Goal: Transaction & Acquisition: Obtain resource

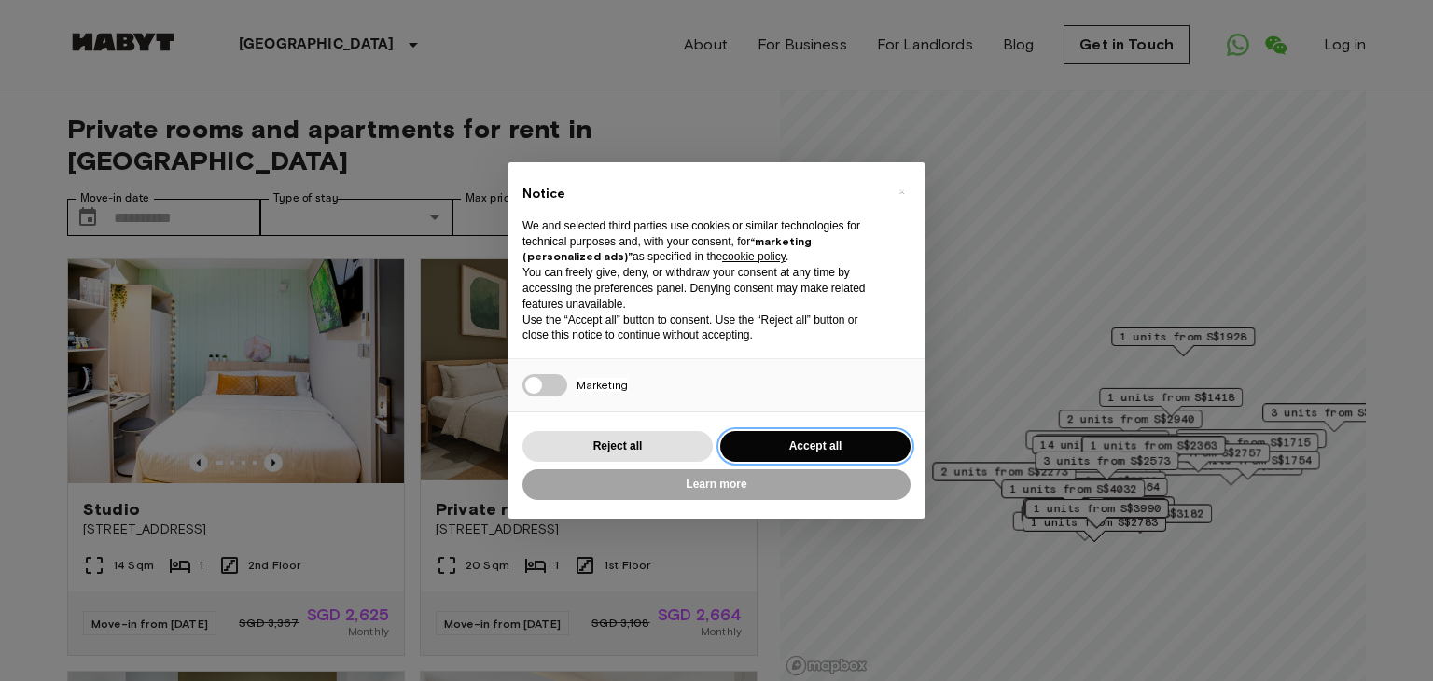
click at [806, 442] on button "Accept all" at bounding box center [815, 446] width 190 height 31
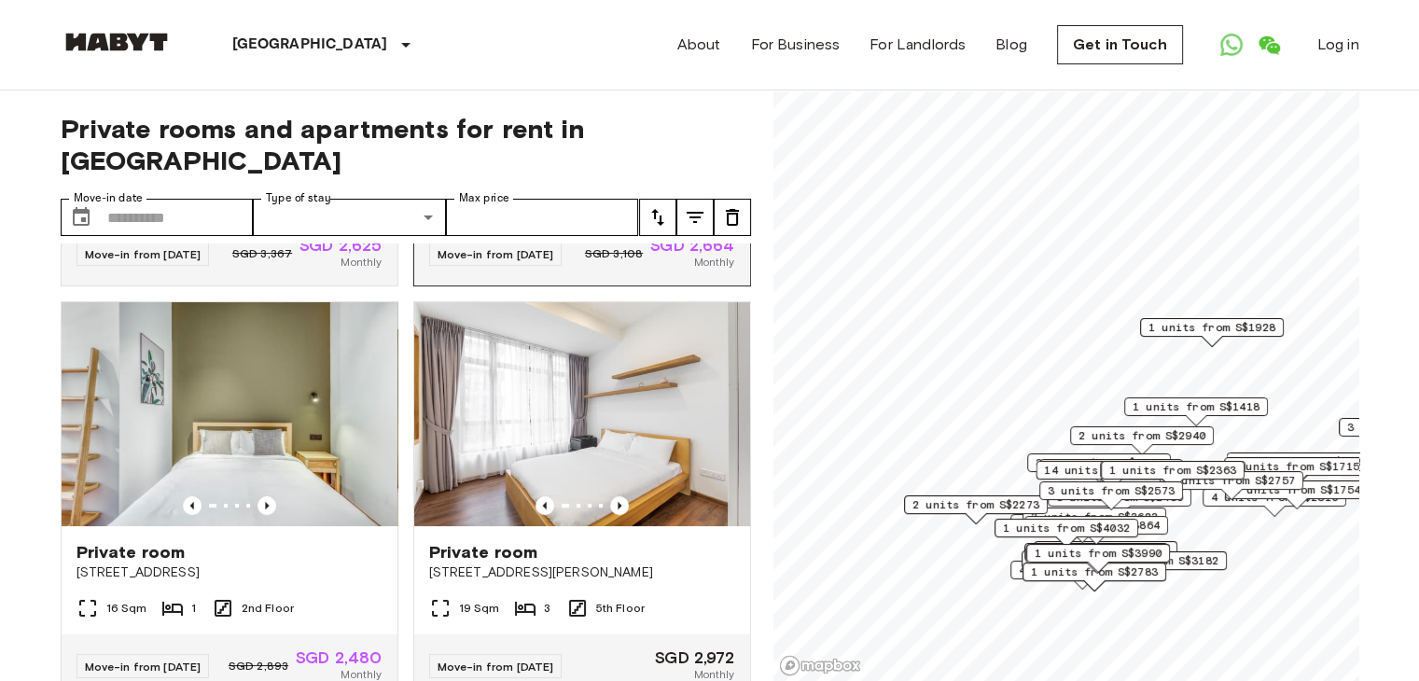
scroll to position [373, 0]
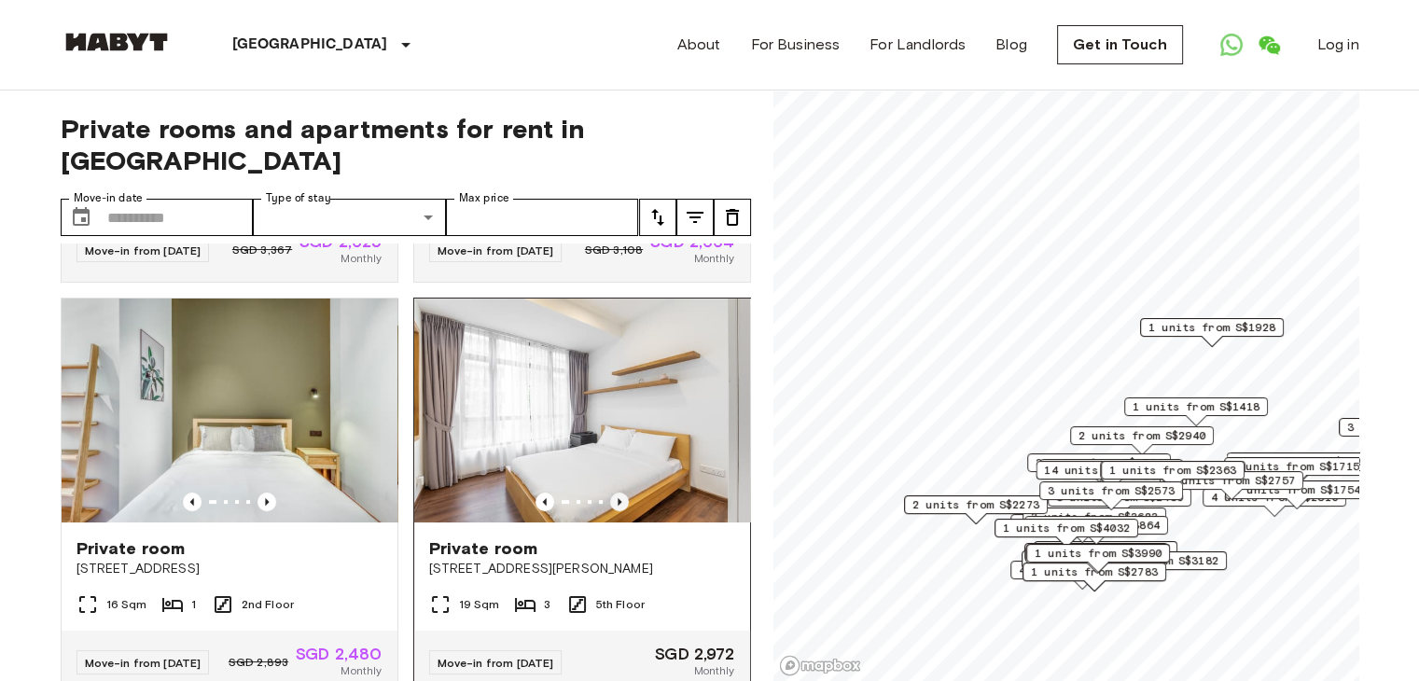
click at [610, 493] on icon "Previous image" at bounding box center [619, 502] width 19 height 19
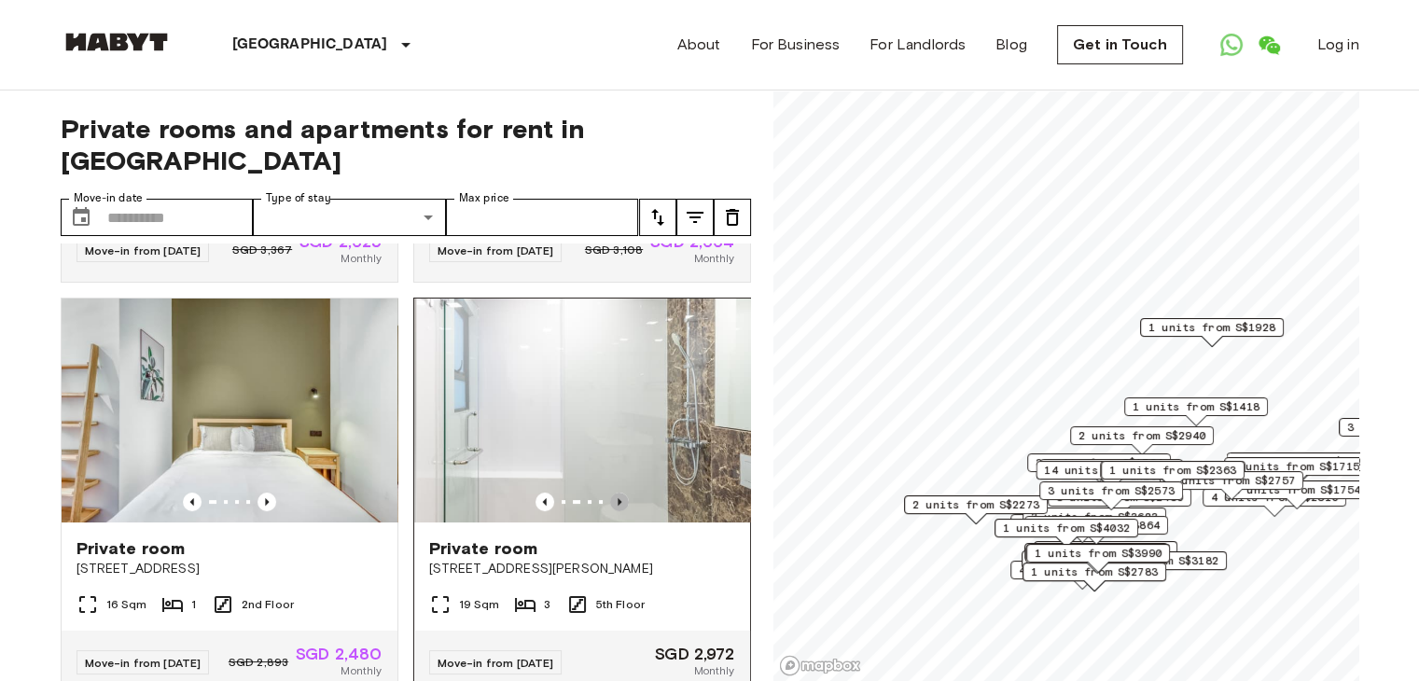
click at [610, 493] on icon "Previous image" at bounding box center [619, 502] width 19 height 19
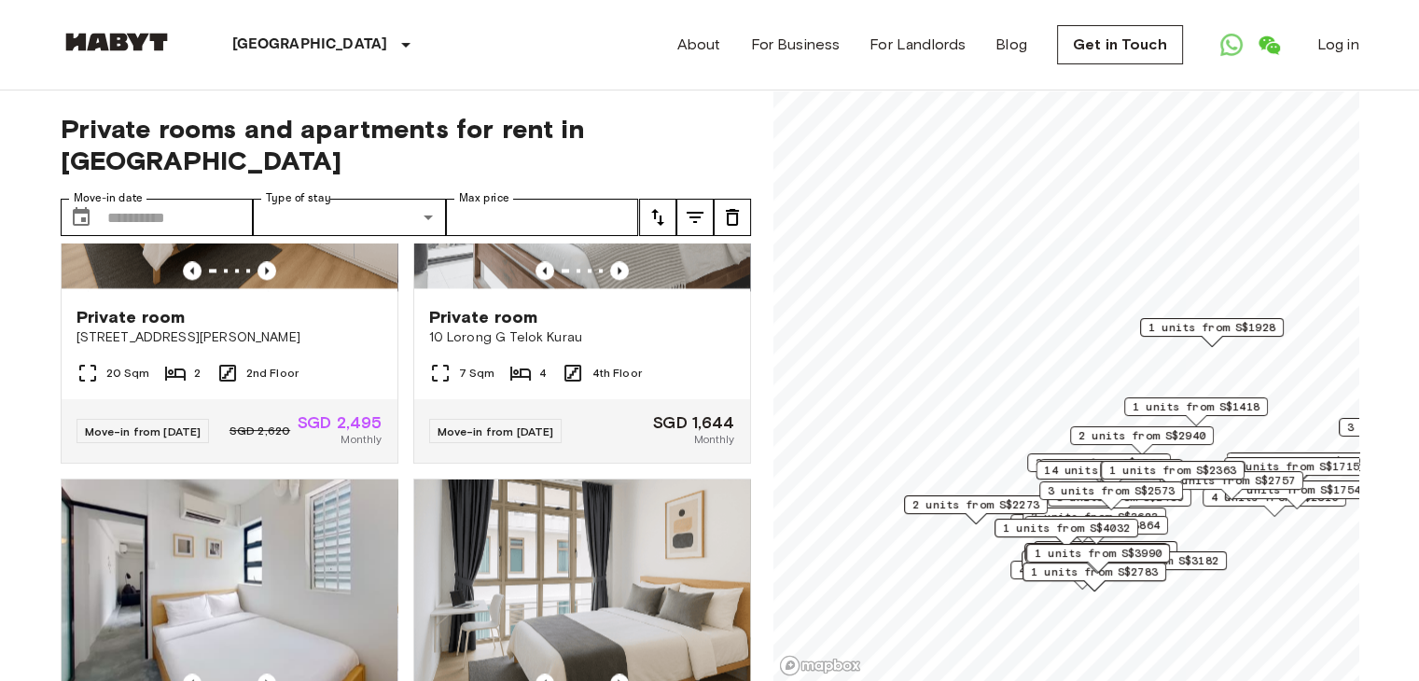
scroll to position [2986, 0]
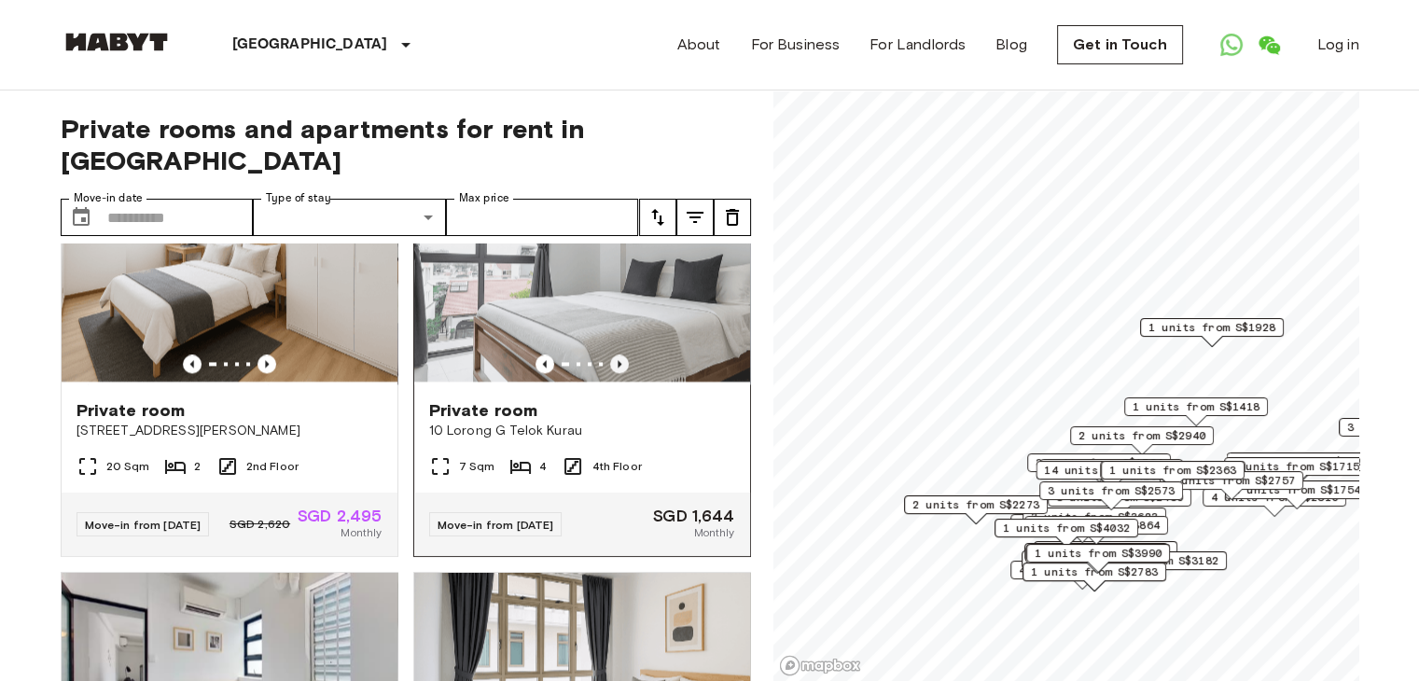
click at [610, 373] on icon "Previous image" at bounding box center [619, 364] width 19 height 19
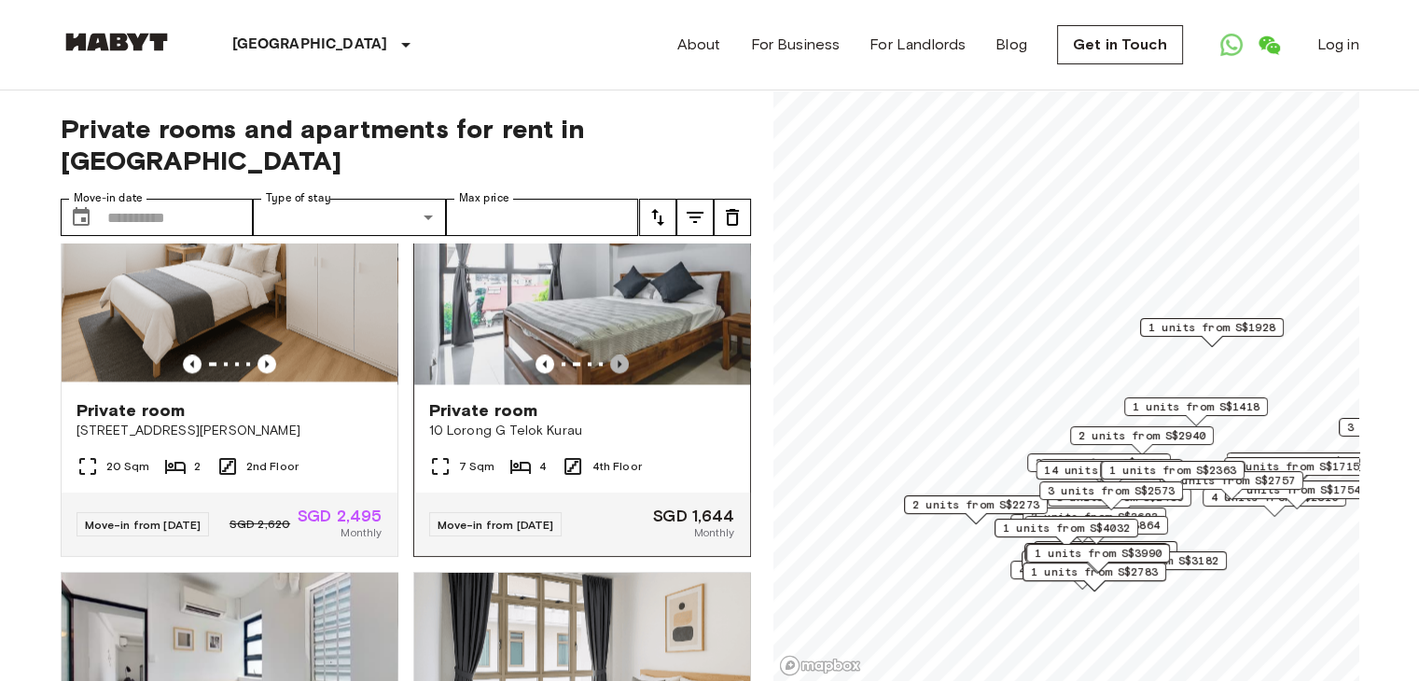
click at [610, 373] on icon "Previous image" at bounding box center [619, 364] width 19 height 19
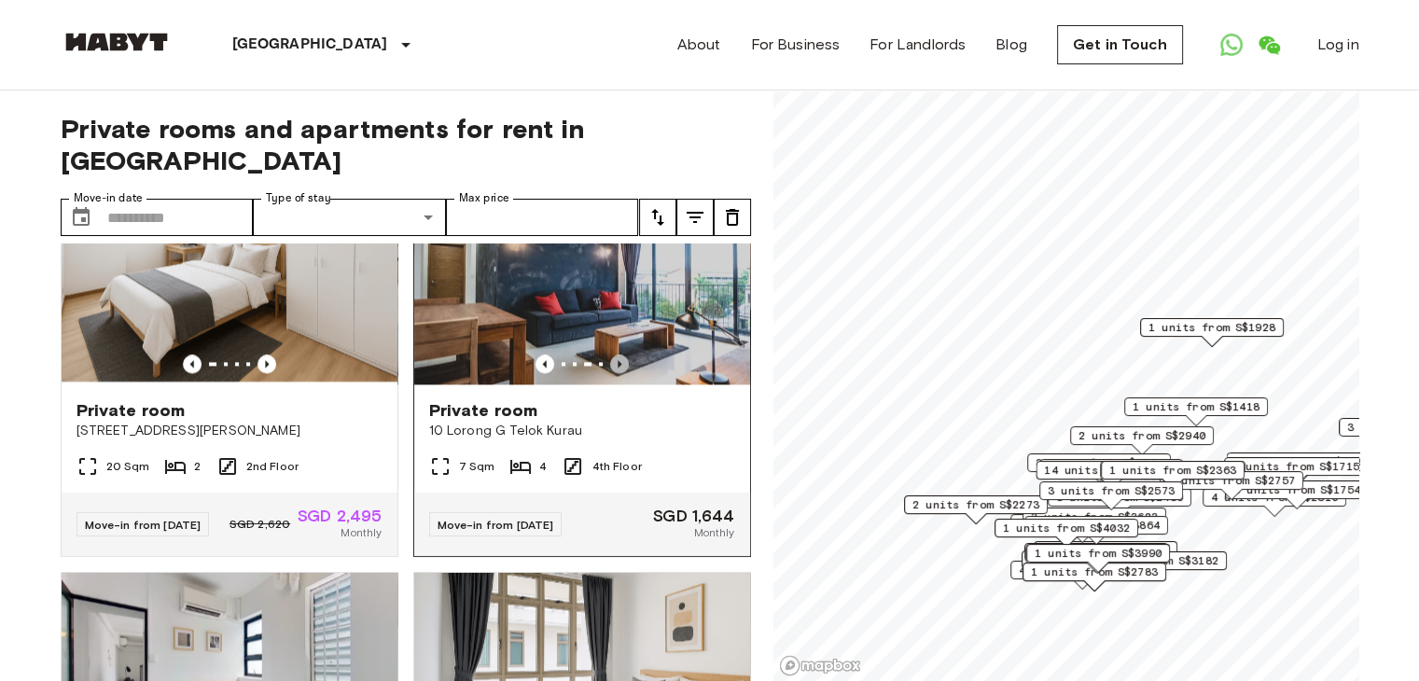
click at [610, 373] on icon "Previous image" at bounding box center [619, 364] width 19 height 19
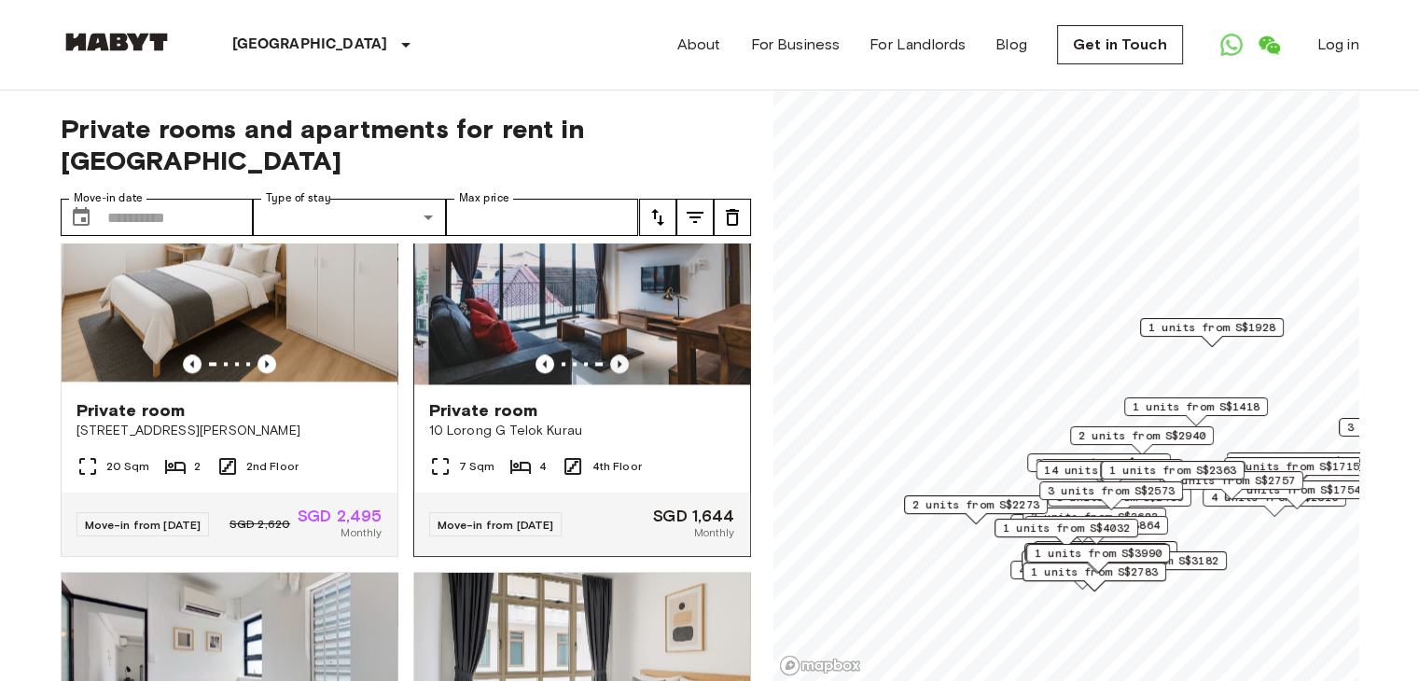
click at [610, 373] on icon "Previous image" at bounding box center [619, 364] width 19 height 19
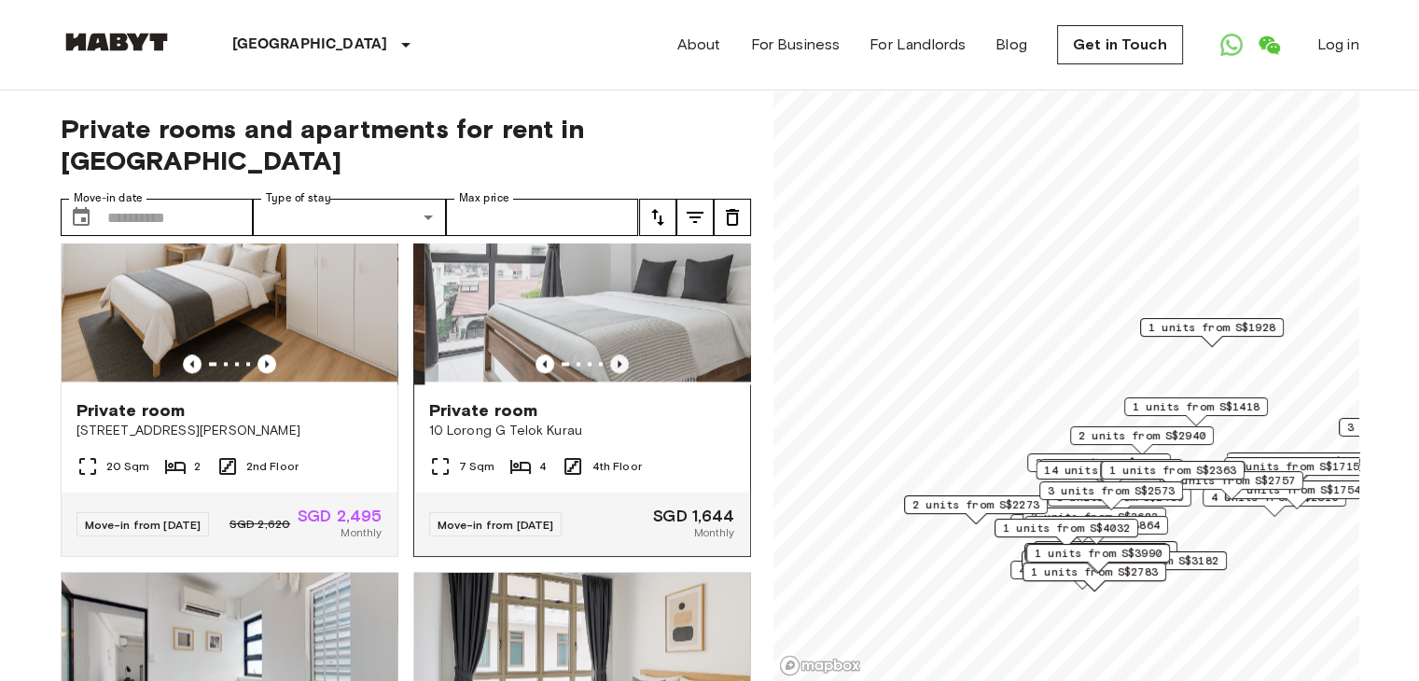
click at [610, 373] on icon "Previous image" at bounding box center [619, 364] width 19 height 19
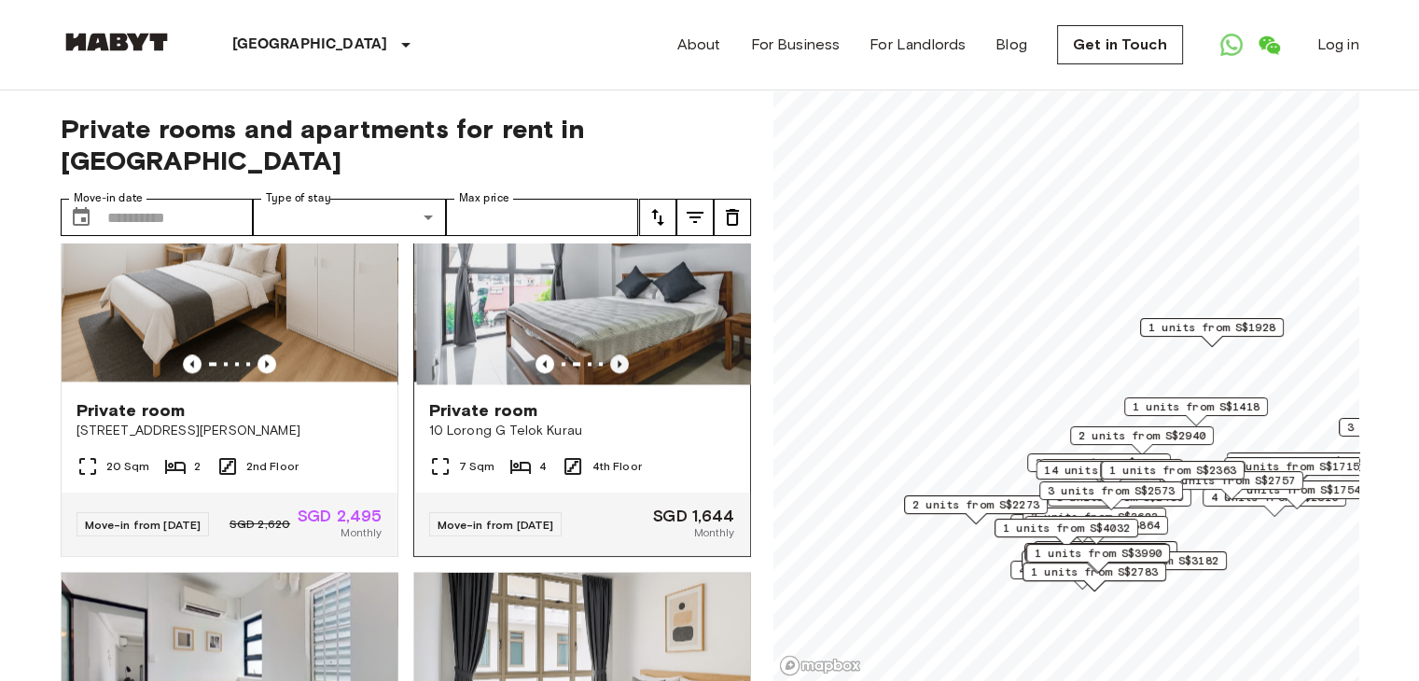
click at [610, 373] on icon "Previous image" at bounding box center [619, 364] width 19 height 19
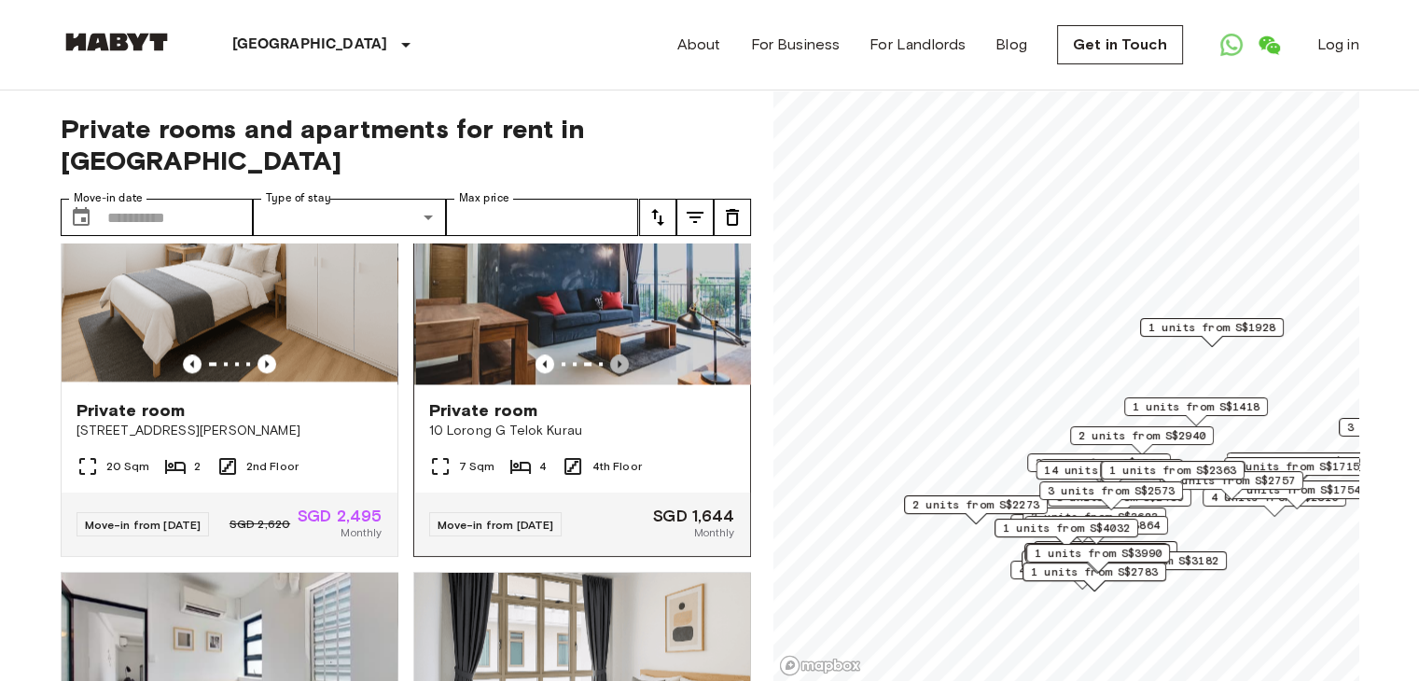
click at [610, 373] on icon "Previous image" at bounding box center [619, 364] width 19 height 19
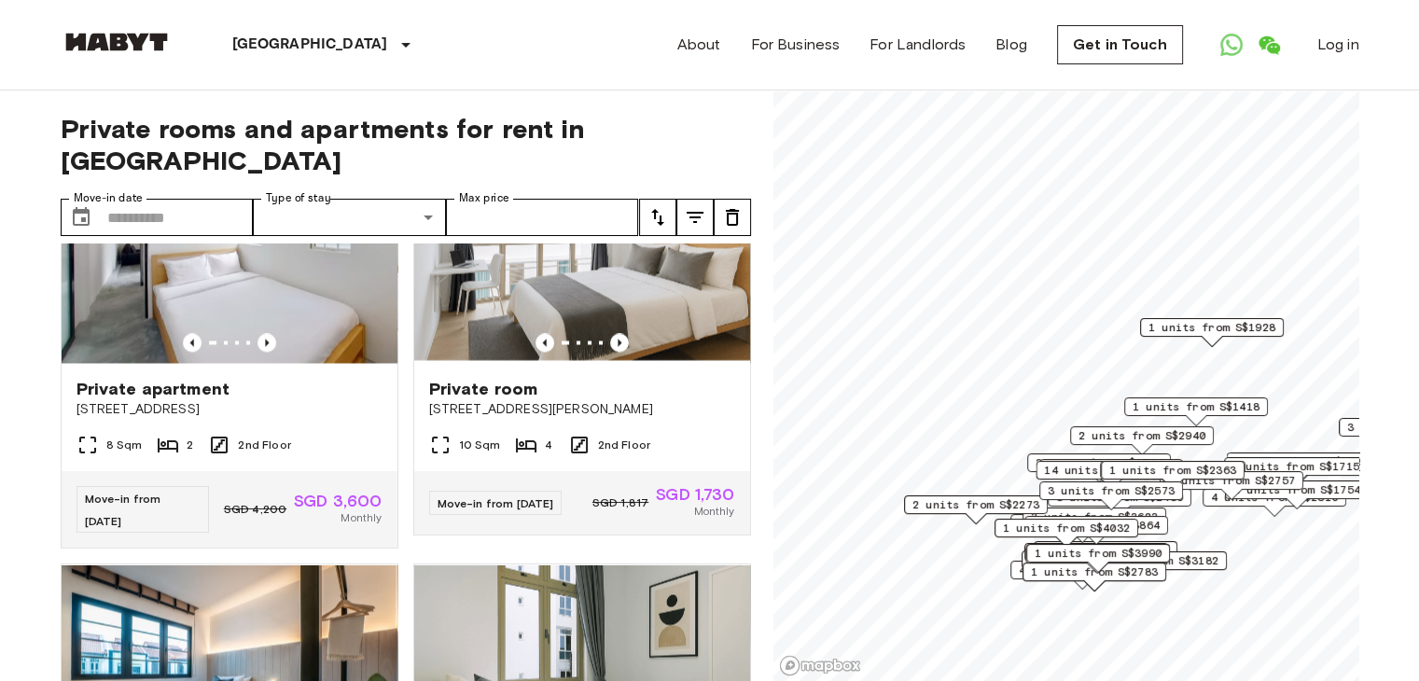
scroll to position [3453, 0]
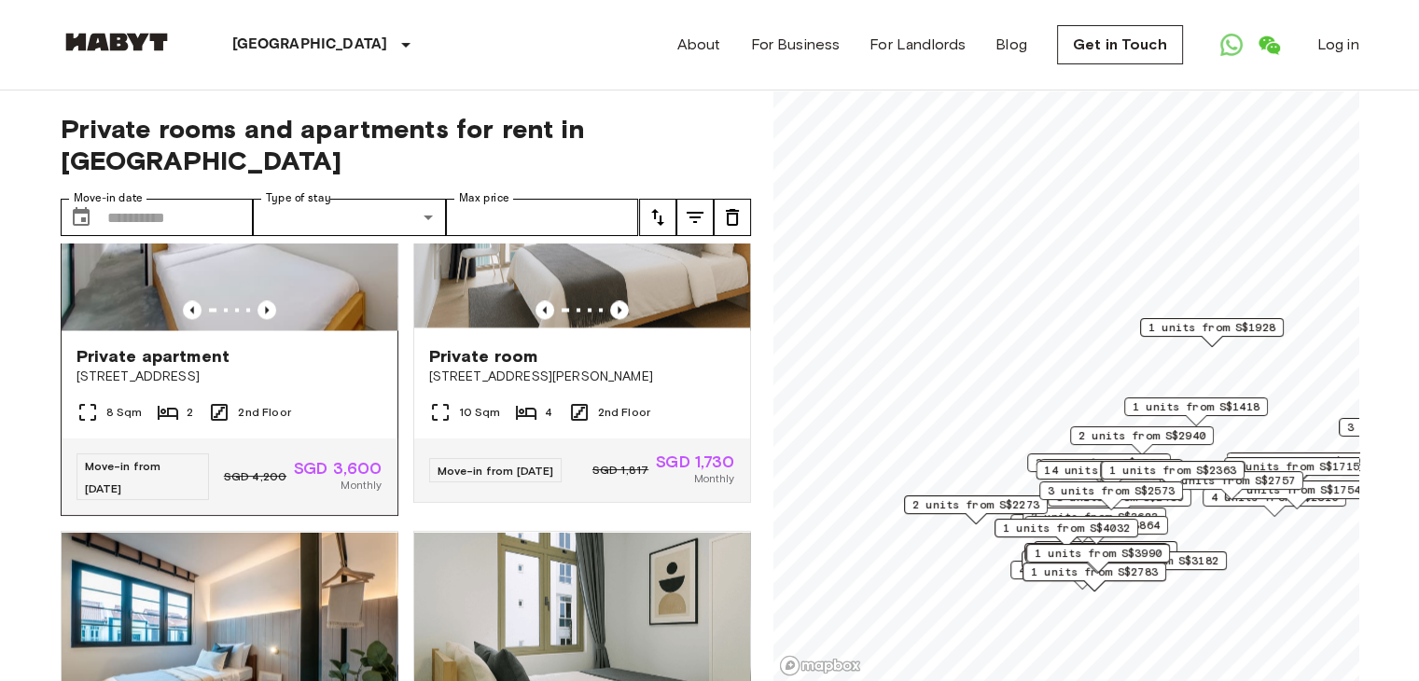
click at [260, 330] on img at bounding box center [230, 218] width 336 height 224
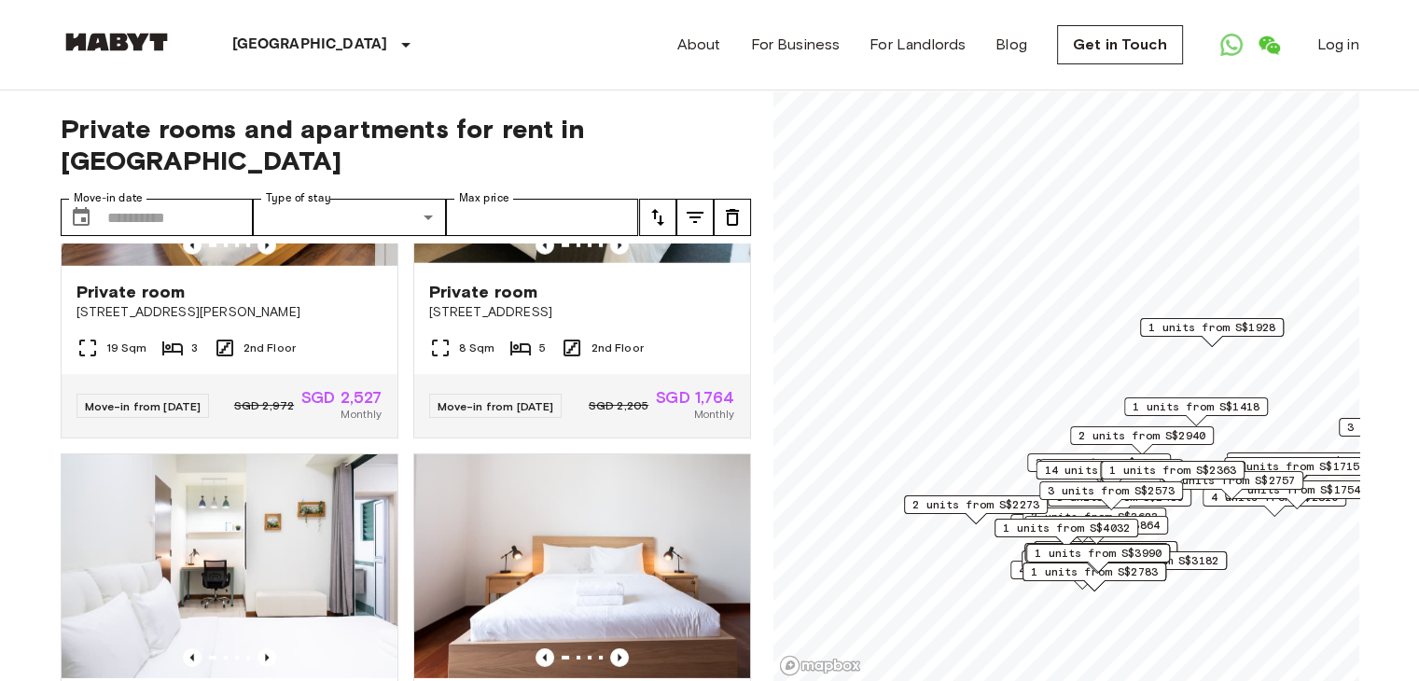
scroll to position [5499, 0]
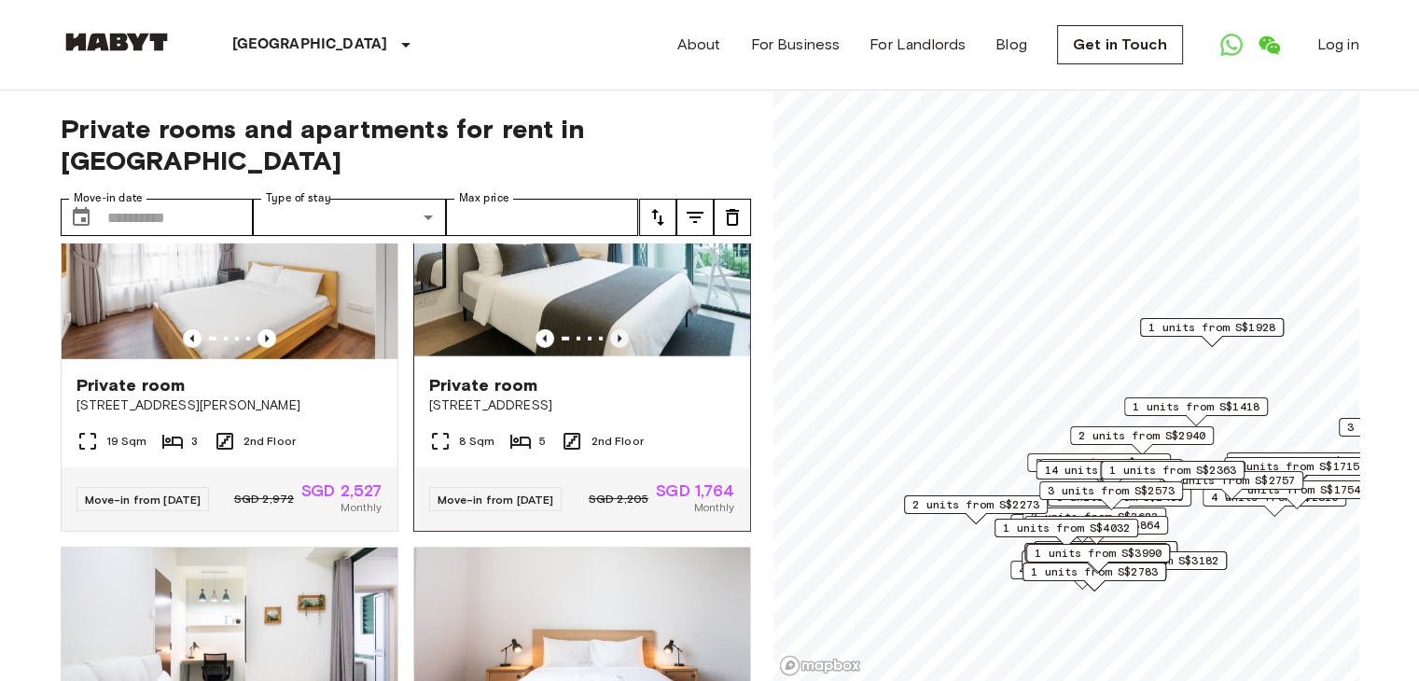
click at [617, 348] on icon "Previous image" at bounding box center [619, 338] width 19 height 19
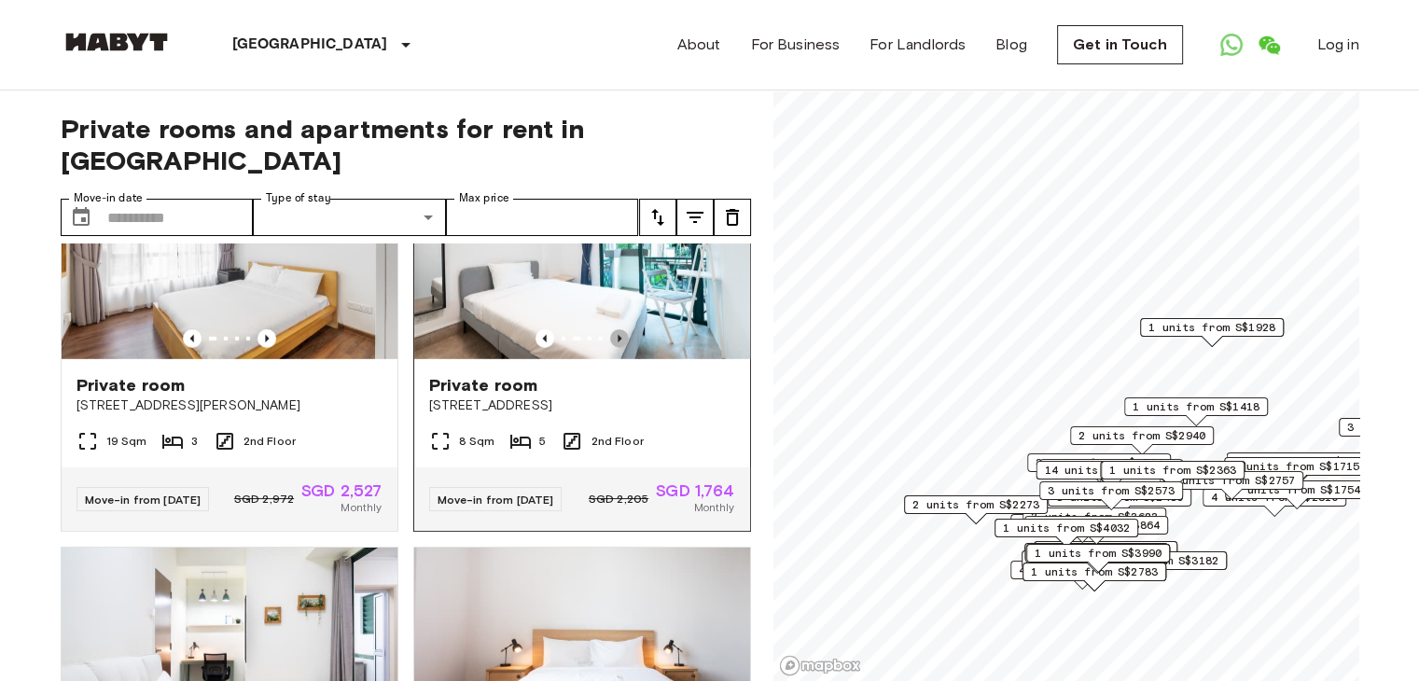
click at [617, 348] on icon "Previous image" at bounding box center [619, 338] width 19 height 19
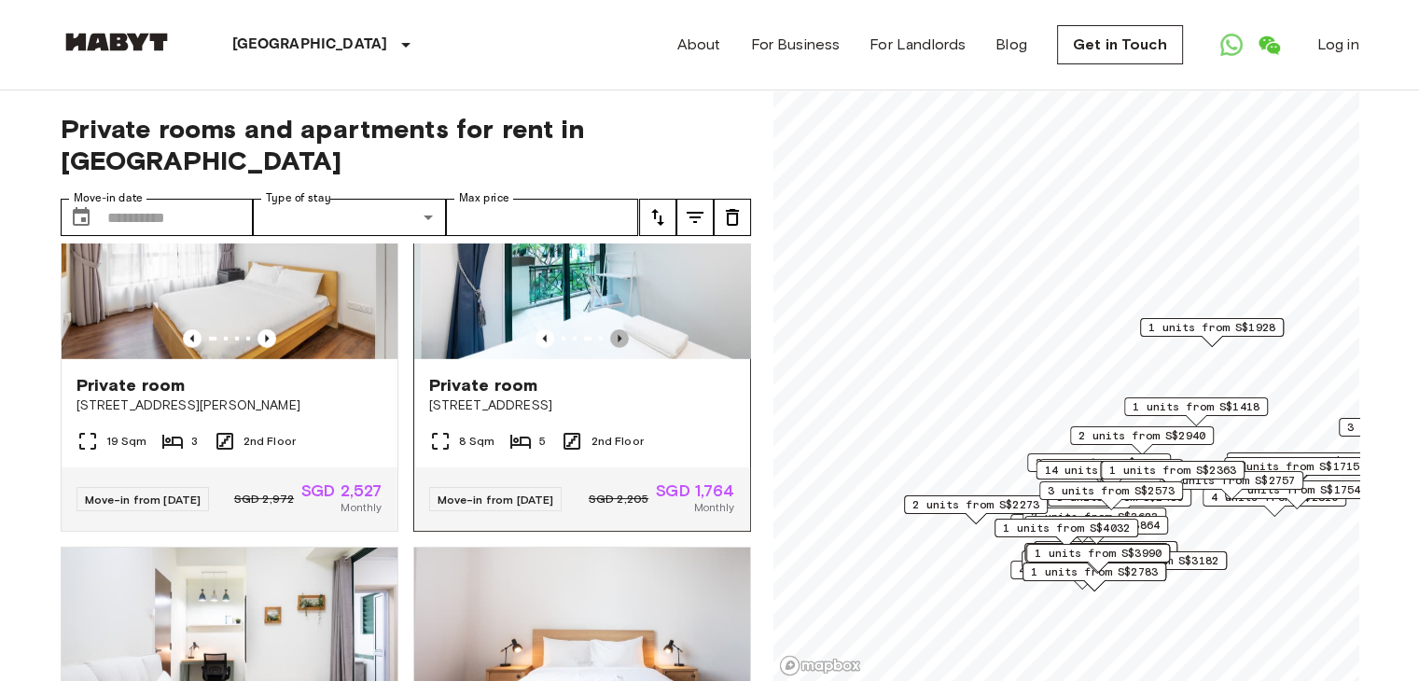
click at [617, 348] on icon "Previous image" at bounding box center [619, 338] width 19 height 19
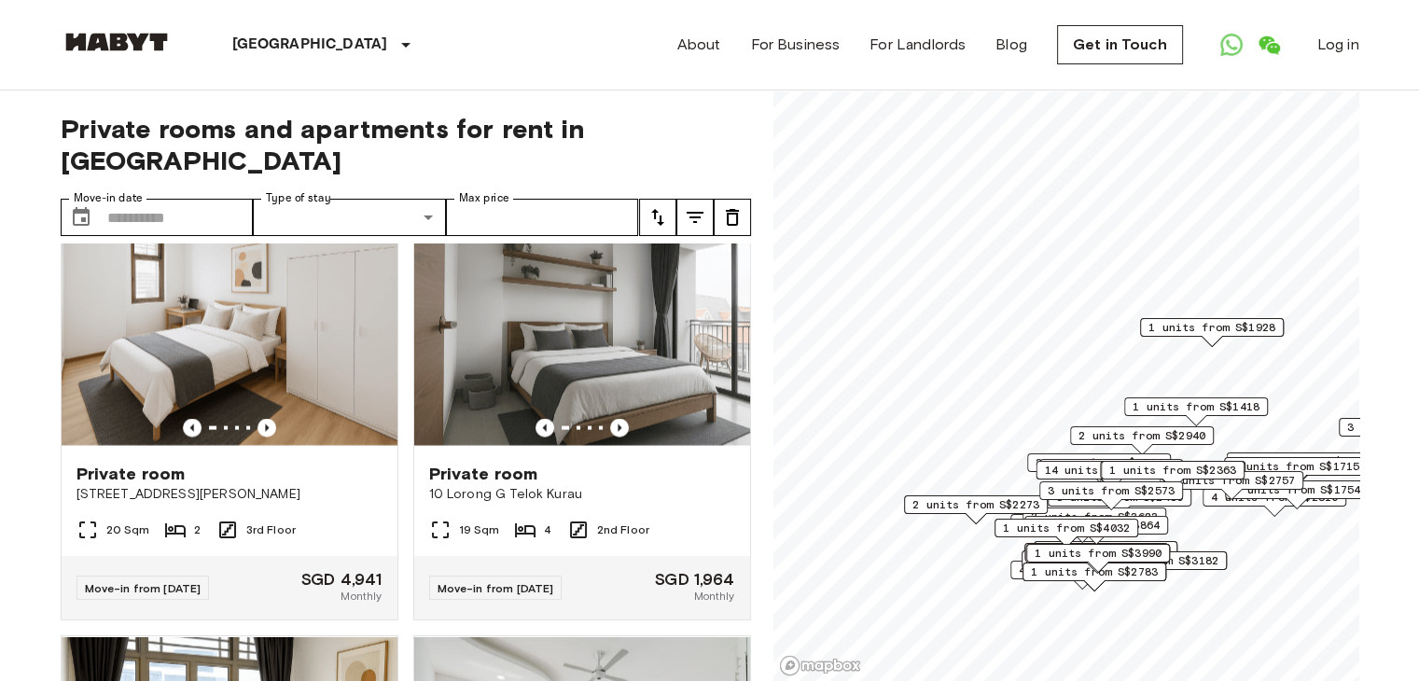
scroll to position [10740, 0]
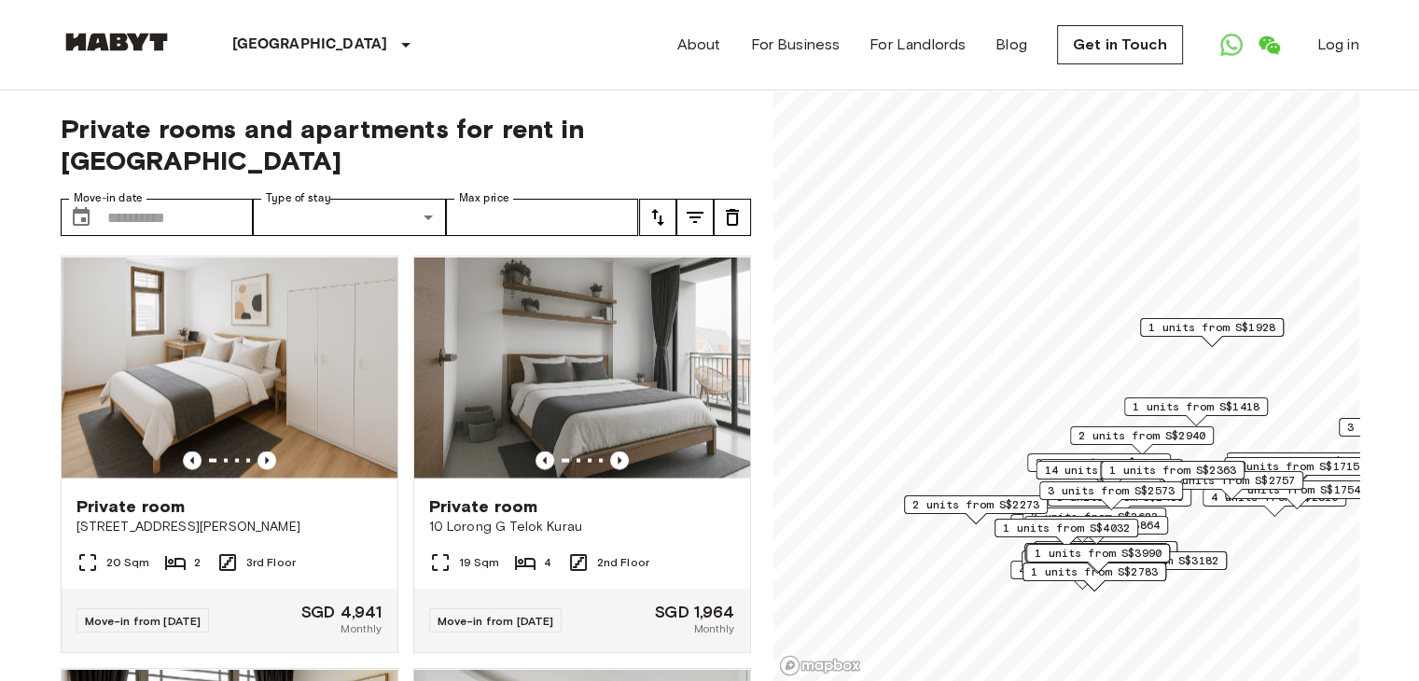
click at [610, 57] on icon "Previous image" at bounding box center [619, 47] width 19 height 19
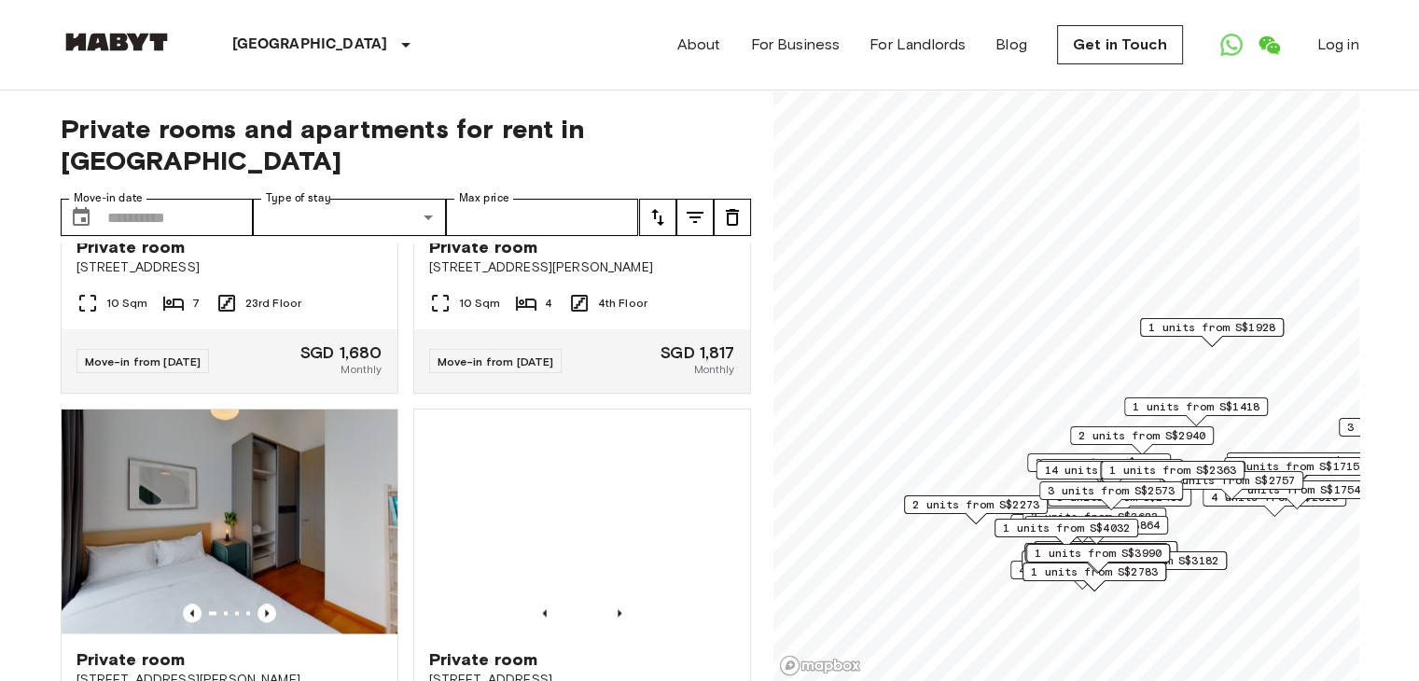
scroll to position [17211, 0]
